Goal: Book appointment/travel/reservation

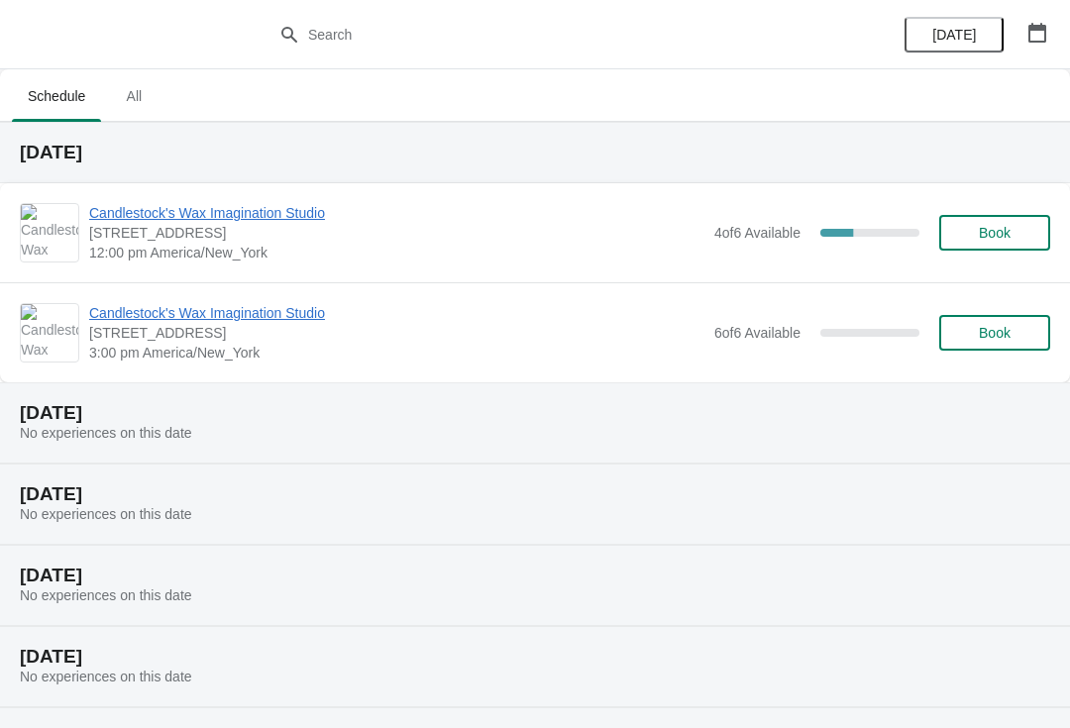
click at [1005, 342] on button "Book" at bounding box center [994, 333] width 111 height 36
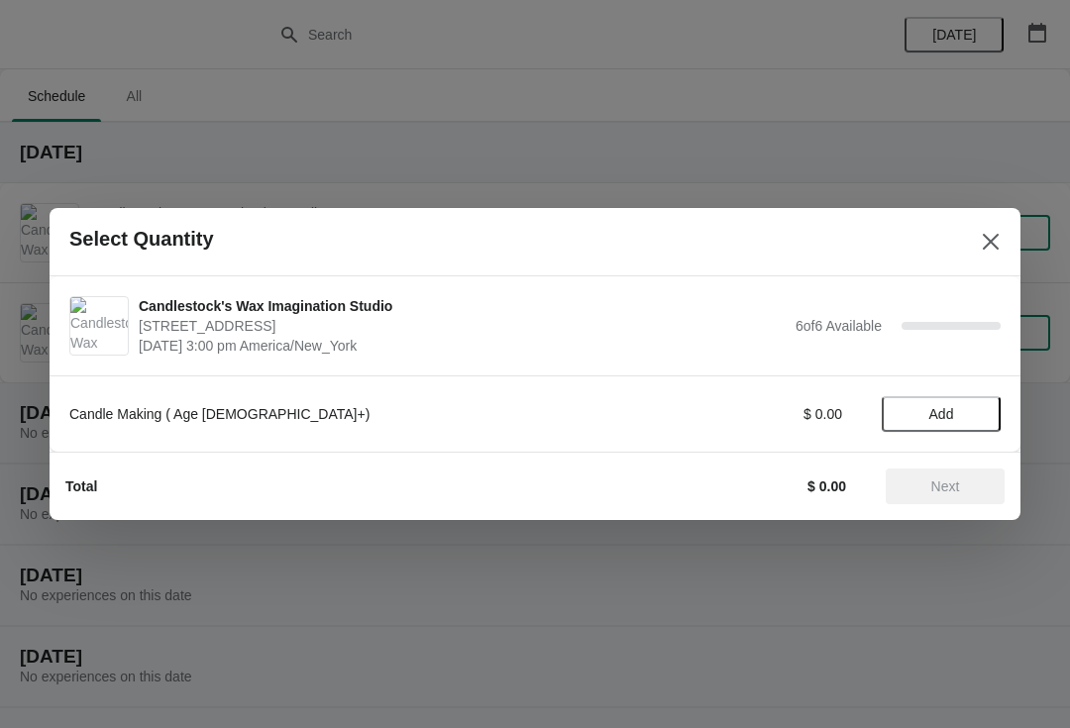
click at [946, 415] on span "Add" at bounding box center [941, 414] width 25 height 16
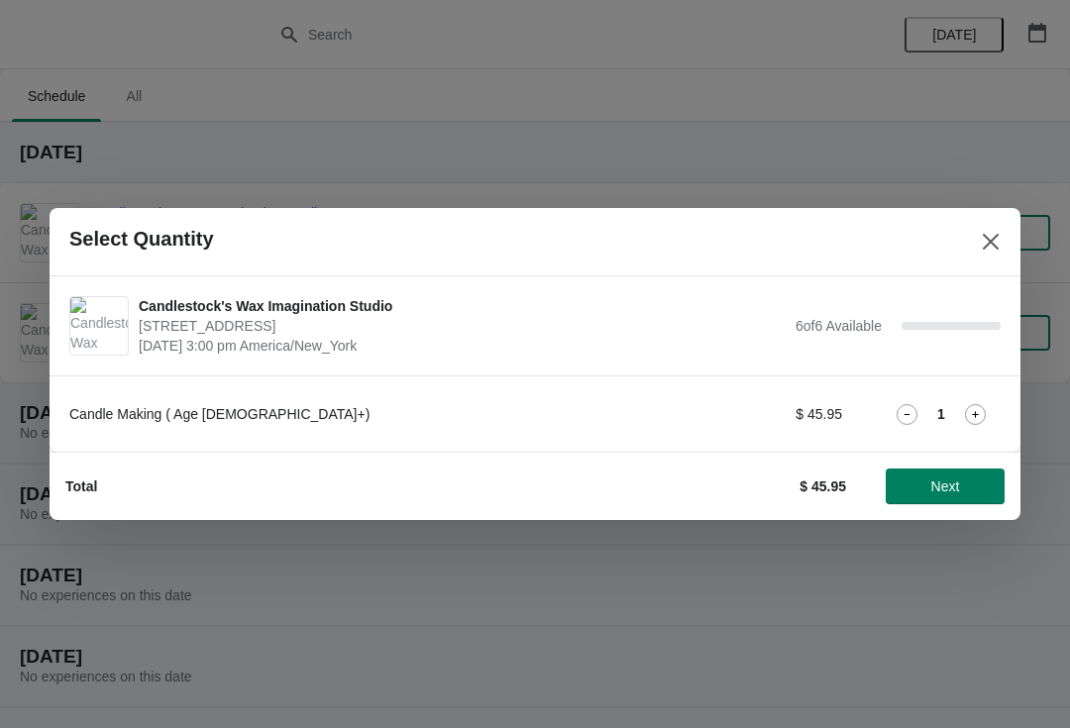
click at [985, 412] on icon at bounding box center [975, 414] width 21 height 21
click at [959, 494] on span "Next" at bounding box center [945, 487] width 29 height 16
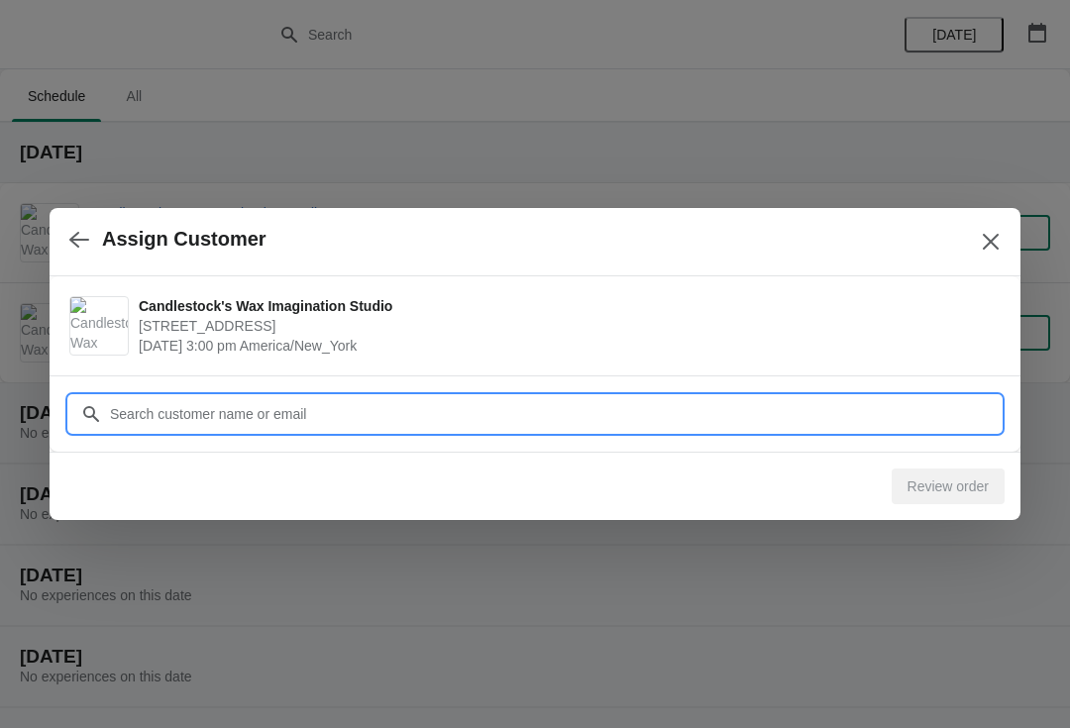
click at [433, 425] on input "Customer" at bounding box center [555, 414] width 892 height 36
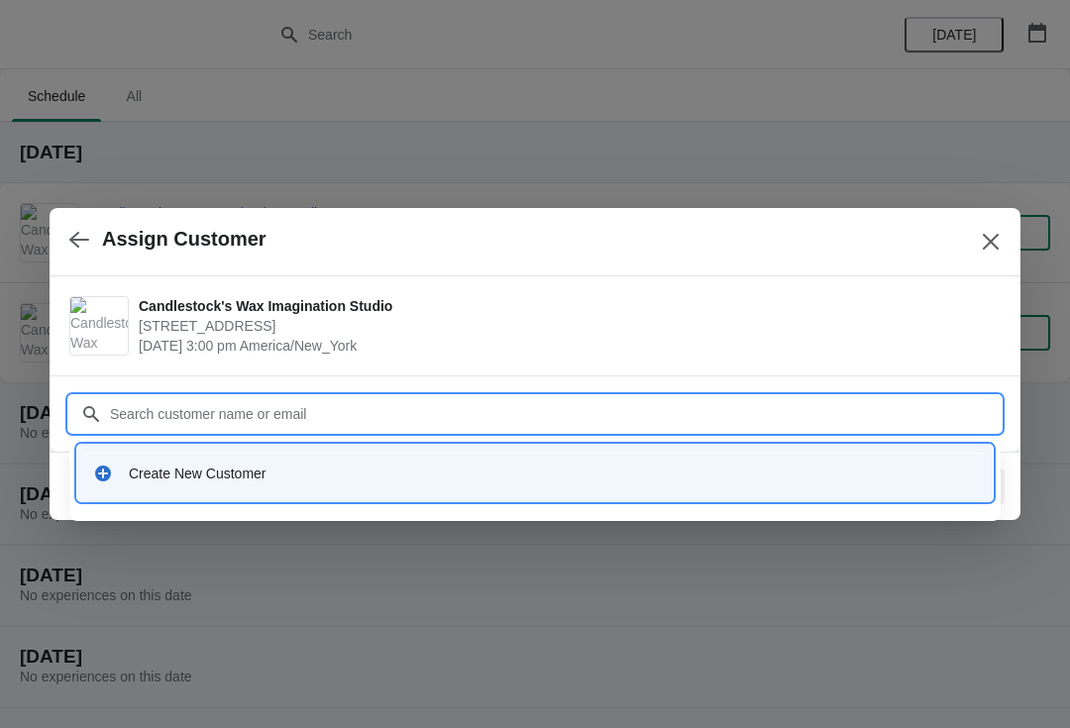
click at [235, 458] on div "Create New Customer" at bounding box center [535, 473] width 900 height 41
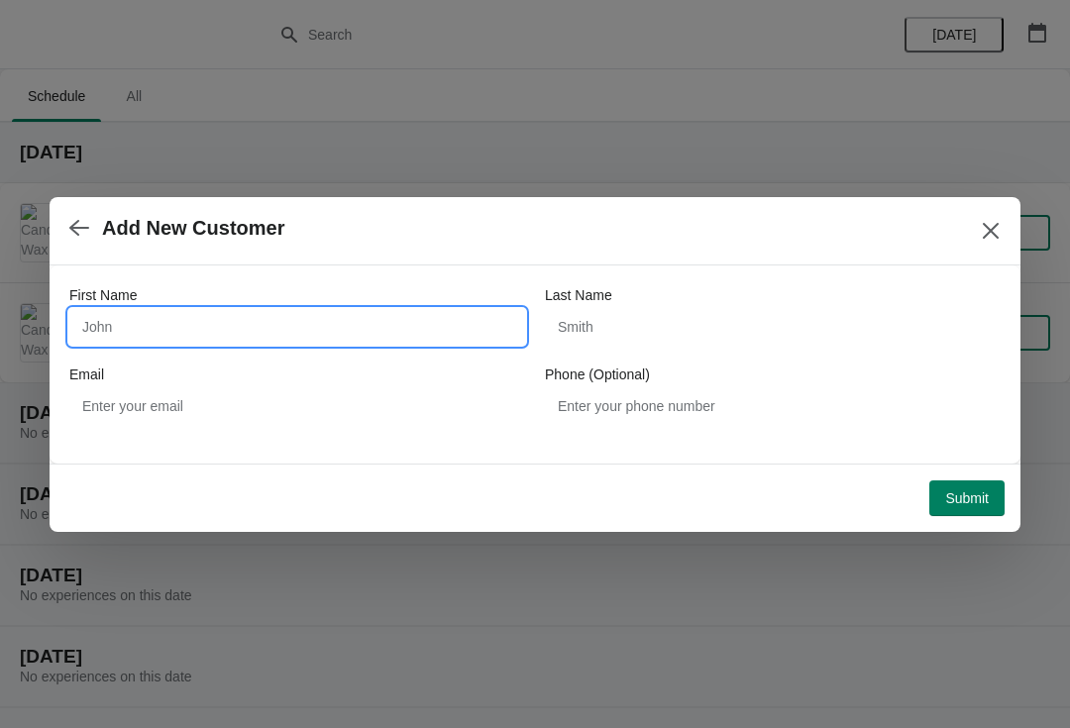
click at [260, 332] on input "First Name" at bounding box center [297, 327] width 456 height 36
type input "[PERSON_NAME]"
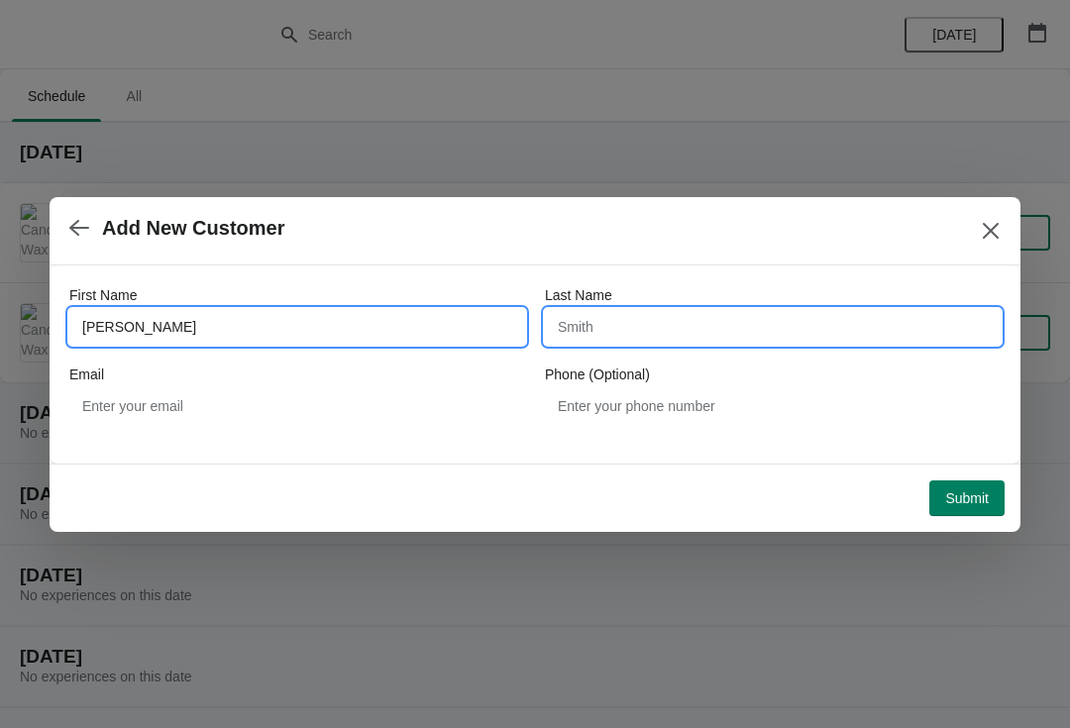
click at [672, 327] on input "Last Name" at bounding box center [773, 327] width 456 height 36
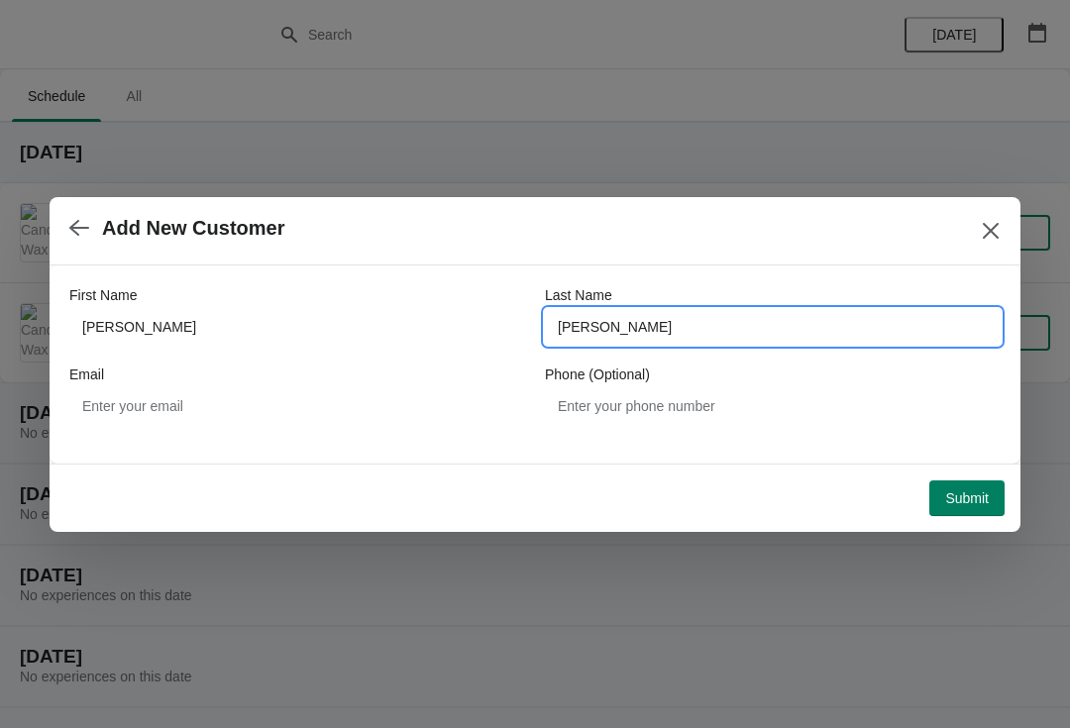
type input "[PERSON_NAME]"
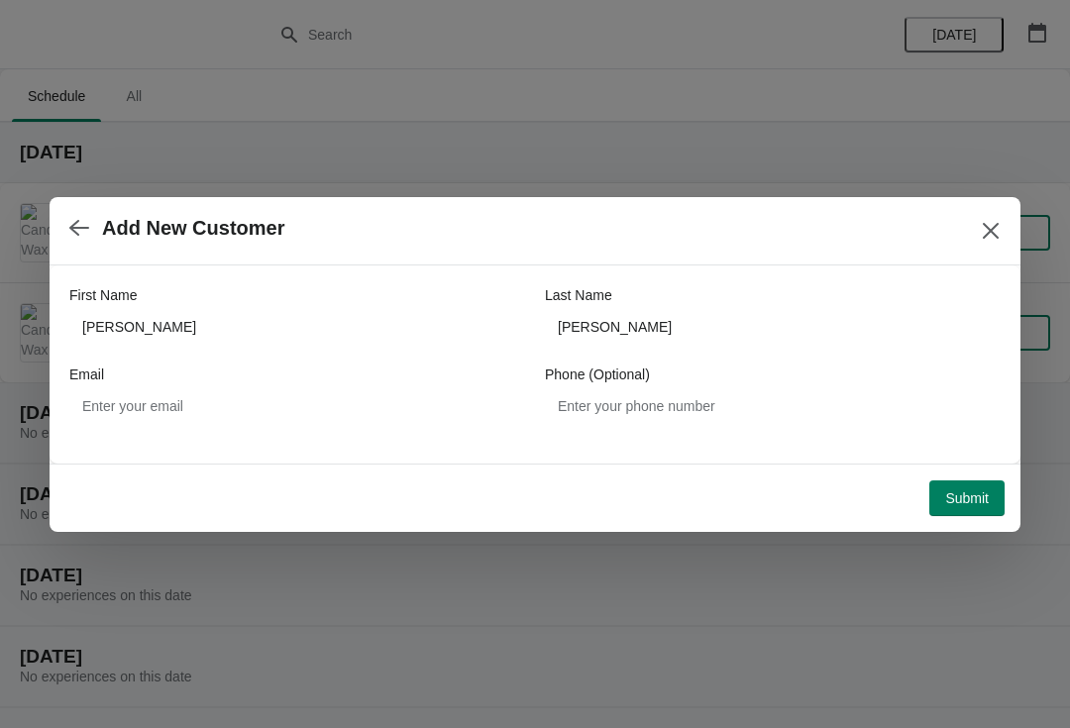
click at [960, 504] on span "Submit" at bounding box center [967, 498] width 44 height 16
